Goal: Information Seeking & Learning: Learn about a topic

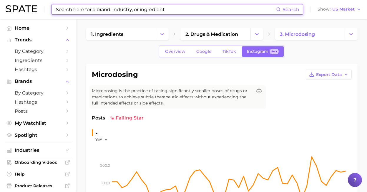
click at [149, 13] on input at bounding box center [165, 9] width 221 height 10
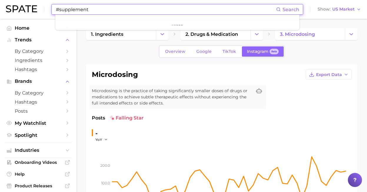
type input "#supplement"
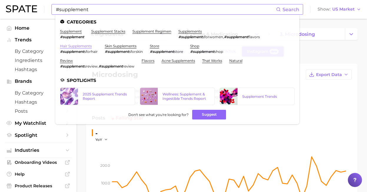
click at [73, 46] on link "hair supplements" at bounding box center [76, 46] width 32 height 4
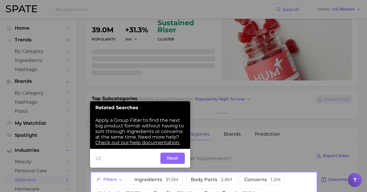
scroll to position [64, 0]
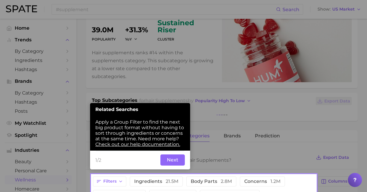
click at [173, 159] on button "Next" at bounding box center [172, 160] width 24 height 11
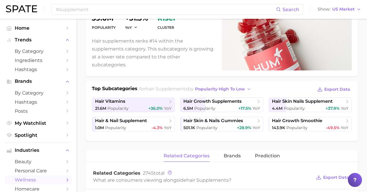
scroll to position [77, 0]
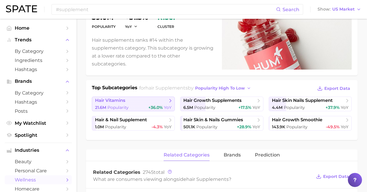
click at [134, 104] on link "hair vitamins 21.6m Popularity +36.0% YoY" at bounding box center [133, 104] width 83 height 15
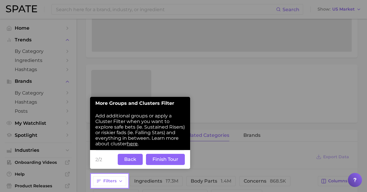
scroll to position [162, 0]
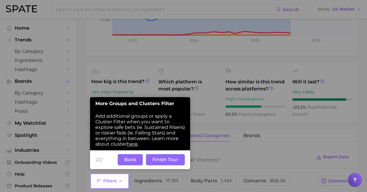
click at [163, 162] on button "Finish Tour" at bounding box center [165, 159] width 39 height 11
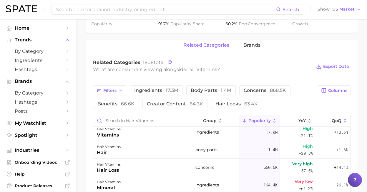
scroll to position [0, 0]
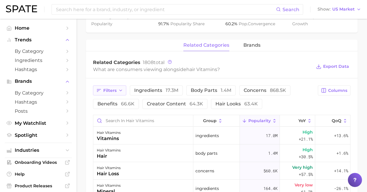
click at [118, 91] on icon "button" at bounding box center [120, 90] width 5 height 5
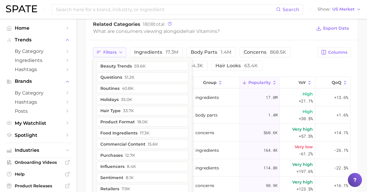
scroll to position [292, 0]
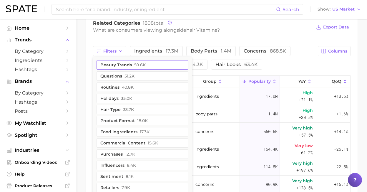
click at [119, 66] on button "beauty trends 59.6k" at bounding box center [143, 64] width 92 height 9
